Goal: Navigation & Orientation: Find specific page/section

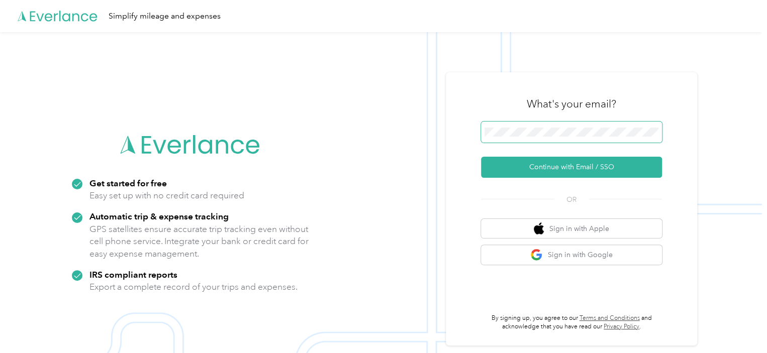
click at [533, 126] on span at bounding box center [571, 132] width 181 height 21
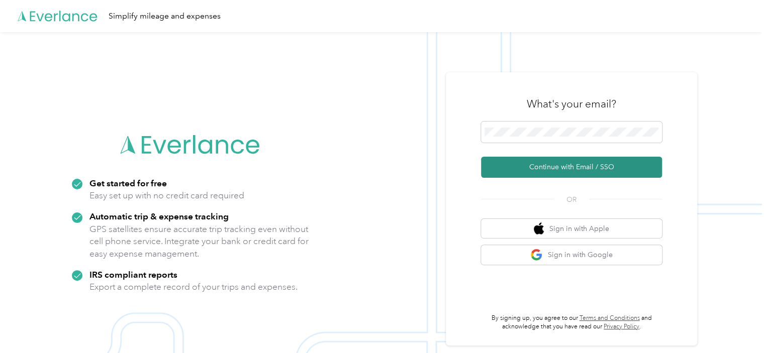
click at [530, 168] on button "Continue with Email / SSO" at bounding box center [571, 167] width 181 height 21
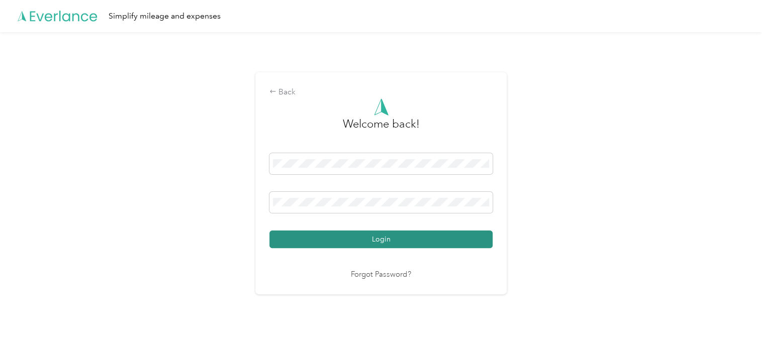
click at [345, 240] on button "Login" at bounding box center [380, 240] width 223 height 18
